Goal: Task Accomplishment & Management: Use online tool/utility

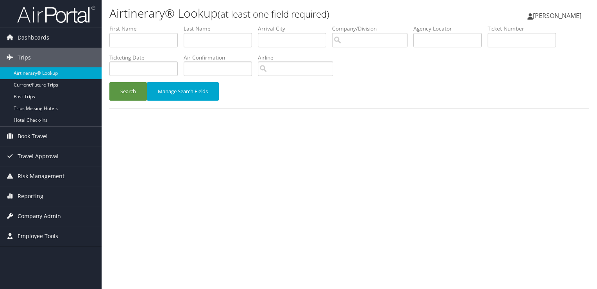
click at [50, 211] on span "Company Admin" at bounding box center [39, 216] width 43 height 20
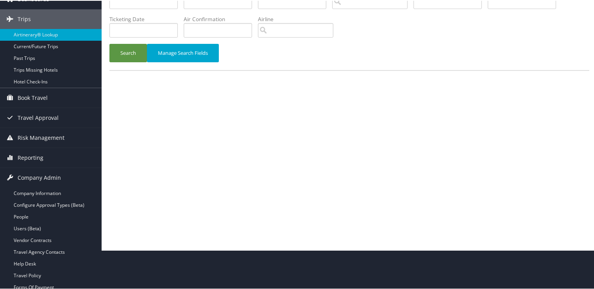
scroll to position [117, 0]
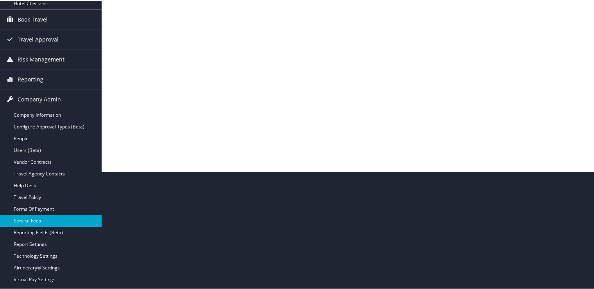
click at [49, 219] on link "Service Fees" at bounding box center [51, 220] width 102 height 12
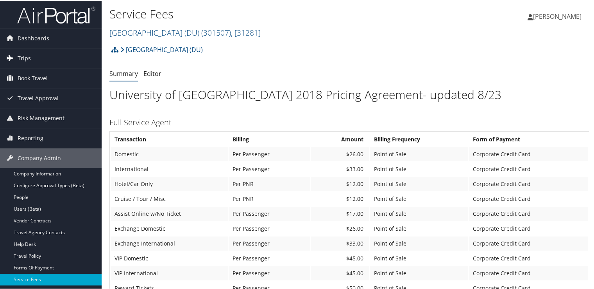
click at [34, 54] on link "Trips" at bounding box center [51, 58] width 102 height 20
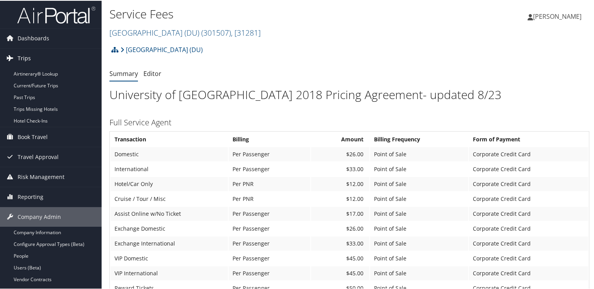
click at [49, 53] on link "Trips" at bounding box center [51, 58] width 102 height 20
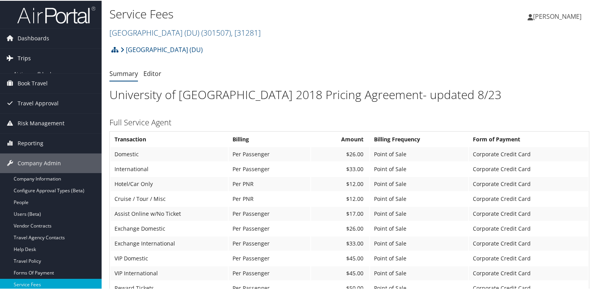
click at [49, 53] on link "Trips" at bounding box center [51, 58] width 102 height 20
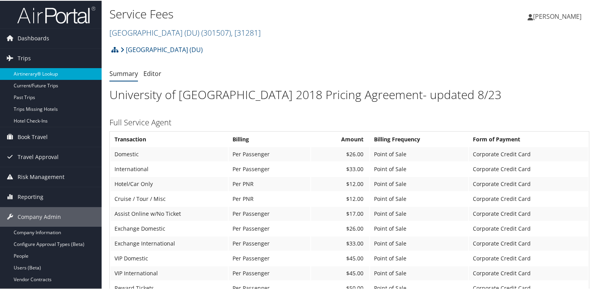
click at [55, 68] on link "Airtinerary® Lookup" at bounding box center [51, 73] width 102 height 12
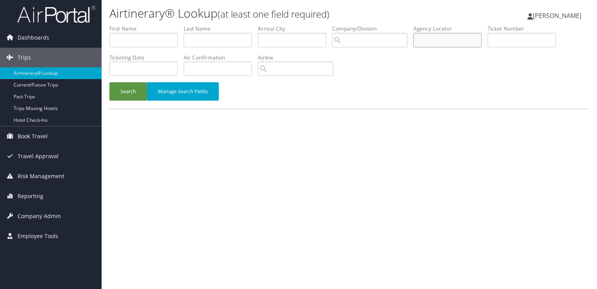
click at [442, 39] on input "text" at bounding box center [448, 40] width 68 height 14
paste input "DCNMW7"
click at [141, 93] on button "Search" at bounding box center [128, 91] width 38 height 18
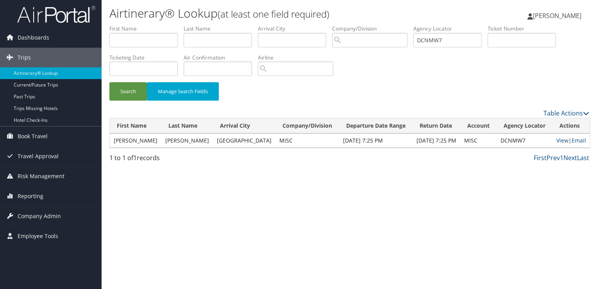
click at [129, 139] on td "NICHOLAS RAY" at bounding box center [136, 140] width 52 height 14
click at [559, 140] on link "View" at bounding box center [563, 139] width 12 height 7
drag, startPoint x: 385, startPoint y: 47, endPoint x: 380, endPoint y: 48, distance: 4.4
click at [383, 25] on ul "First Name Last Name Departure City Arrival City Company/Division Airport/City …" at bounding box center [349, 25] width 480 height 0
paste input "PYS"
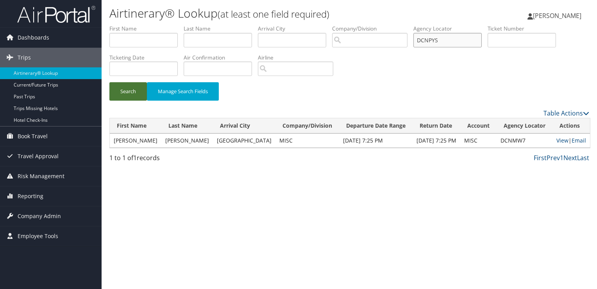
type input "DCNPYS"
click at [130, 91] on button "Search" at bounding box center [128, 91] width 38 height 18
click at [141, 140] on td "NICHOLAS RAY" at bounding box center [136, 140] width 52 height 14
click at [563, 141] on link "View" at bounding box center [566, 139] width 12 height 7
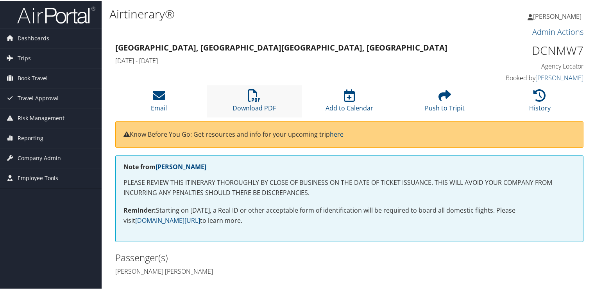
click at [240, 99] on li "Download PDF" at bounding box center [254, 100] width 95 height 32
click at [225, 85] on li "Download PDF" at bounding box center [254, 100] width 95 height 32
click at [242, 93] on li "Download PDF" at bounding box center [254, 100] width 95 height 32
